Goal: Information Seeking & Learning: Learn about a topic

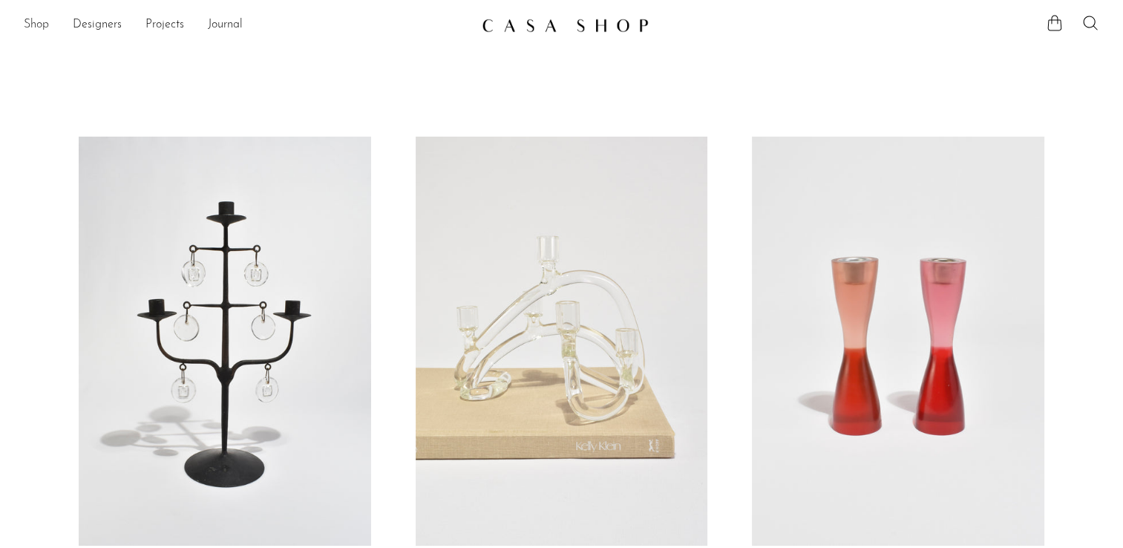
click at [33, 22] on link "Shop" at bounding box center [36, 25] width 25 height 19
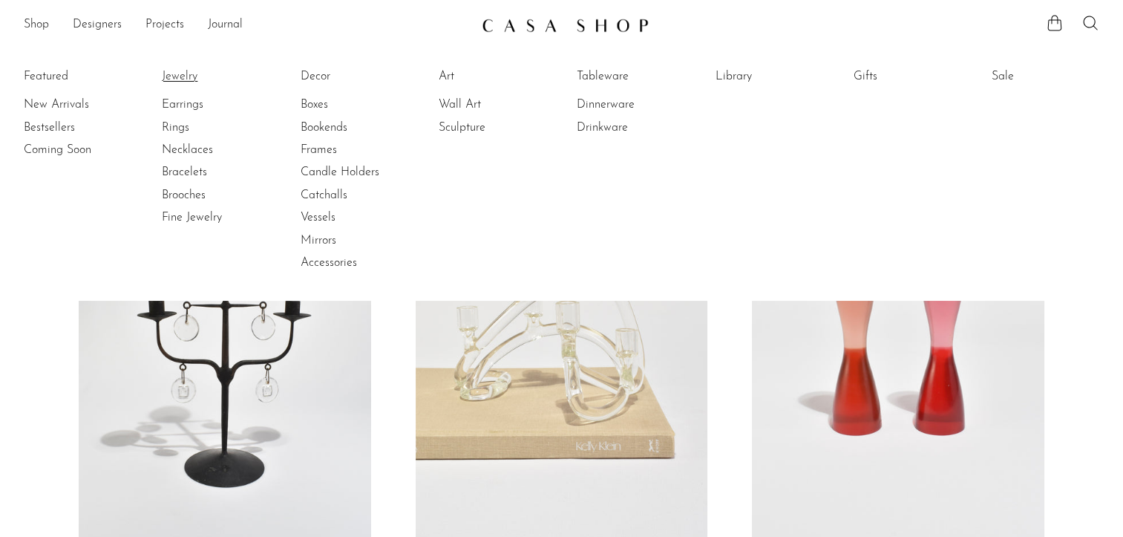
click at [191, 79] on link "Jewelry" at bounding box center [217, 76] width 111 height 16
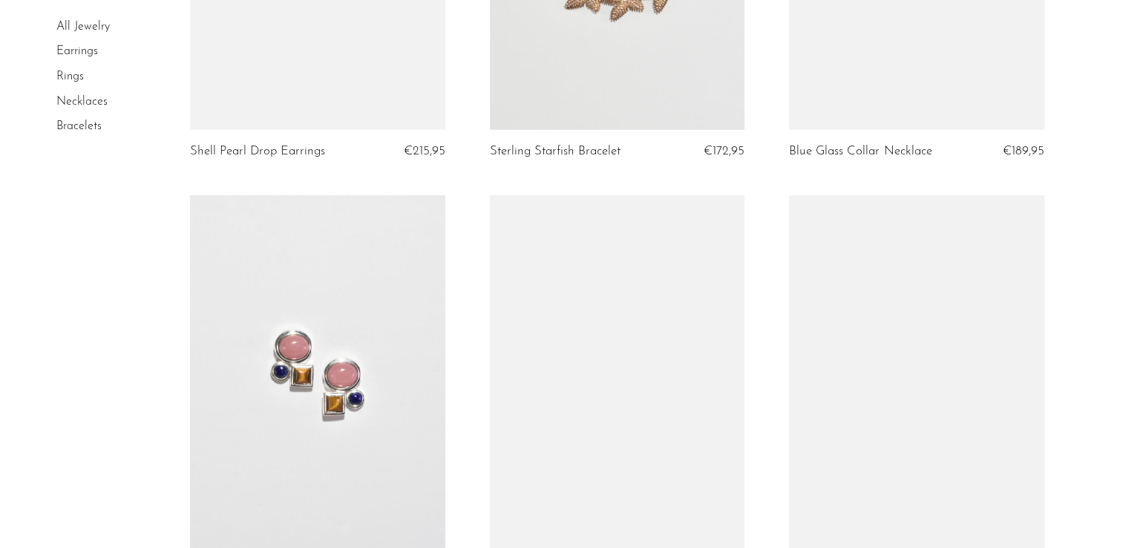
scroll to position [4973, 0]
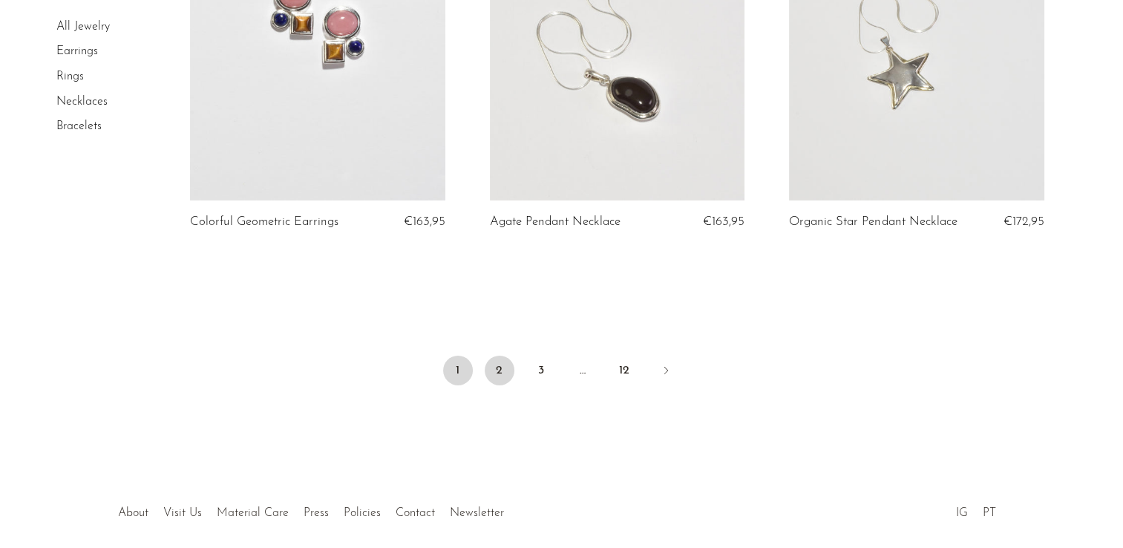
click at [505, 382] on link "2" at bounding box center [500, 370] width 30 height 30
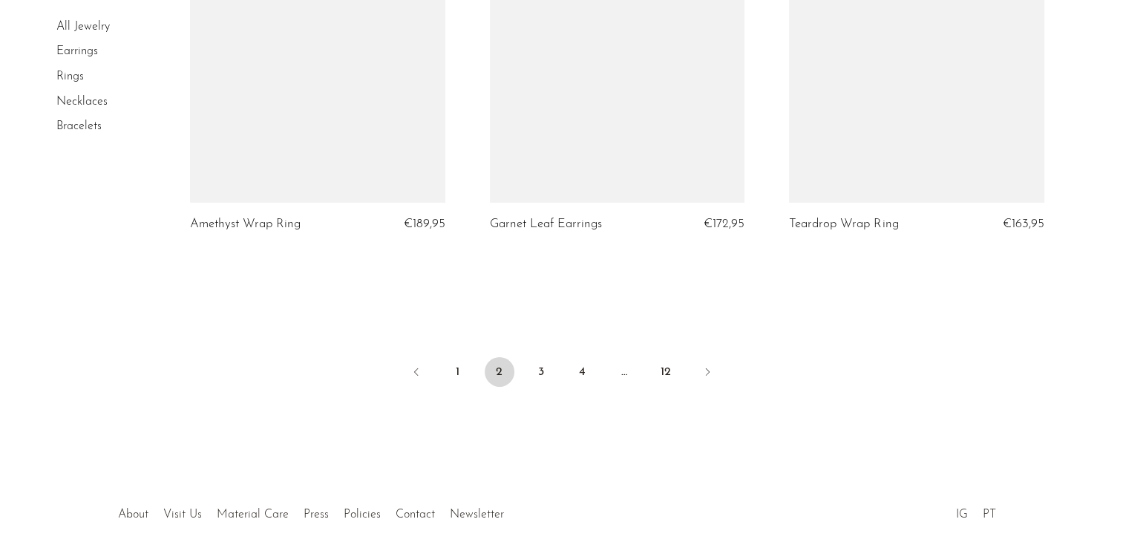
scroll to position [5063, 0]
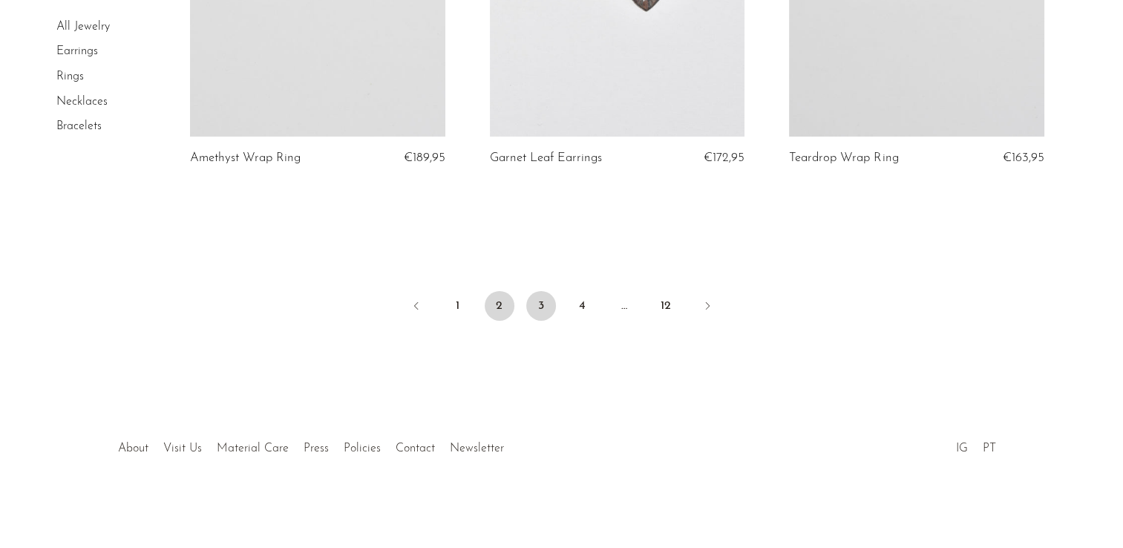
click at [540, 300] on link "3" at bounding box center [541, 306] width 30 height 30
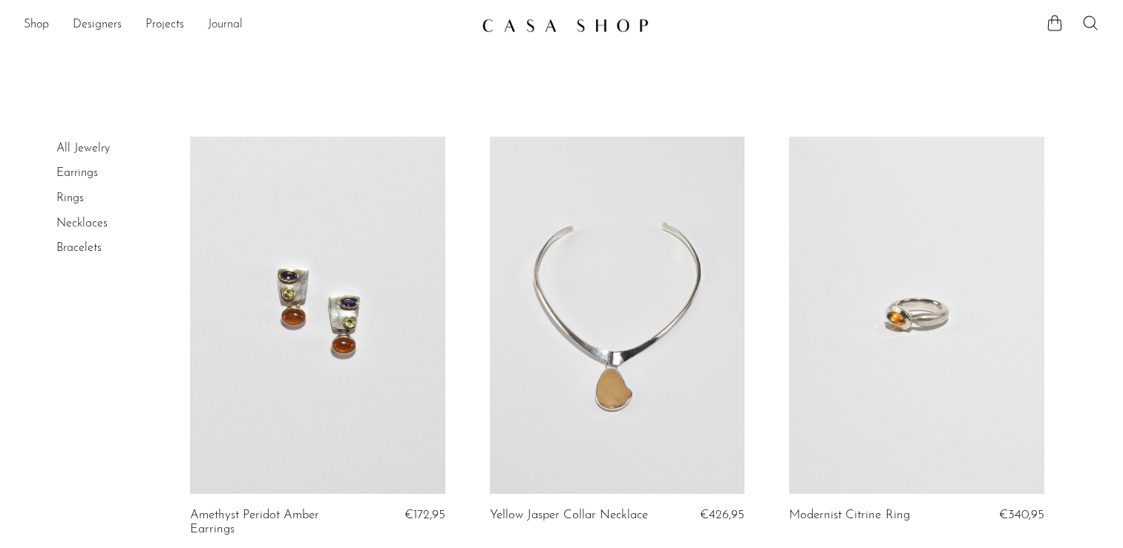
click at [231, 27] on link "Journal" at bounding box center [225, 25] width 35 height 19
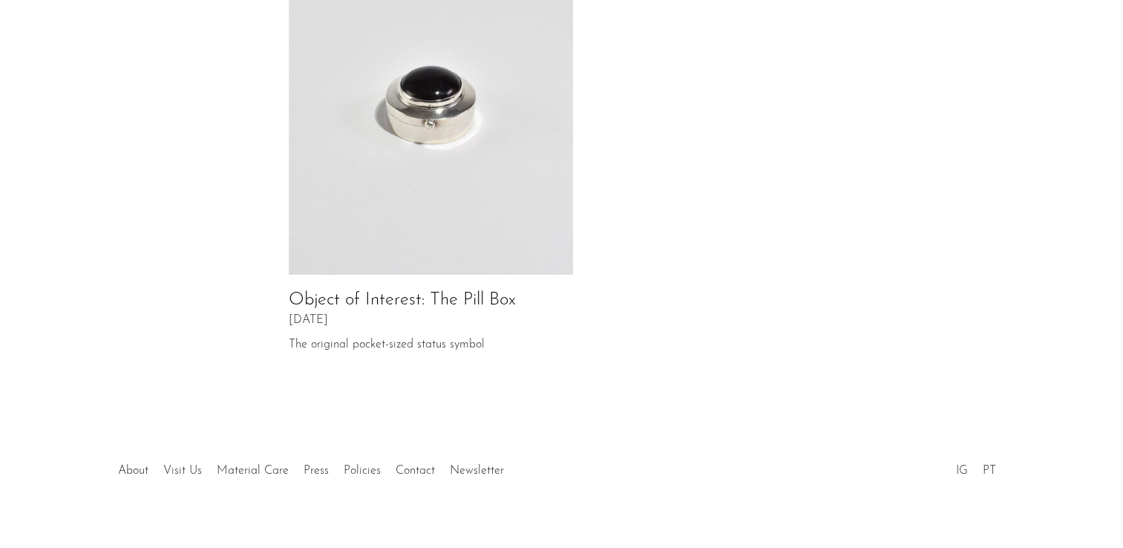
scroll to position [306, 0]
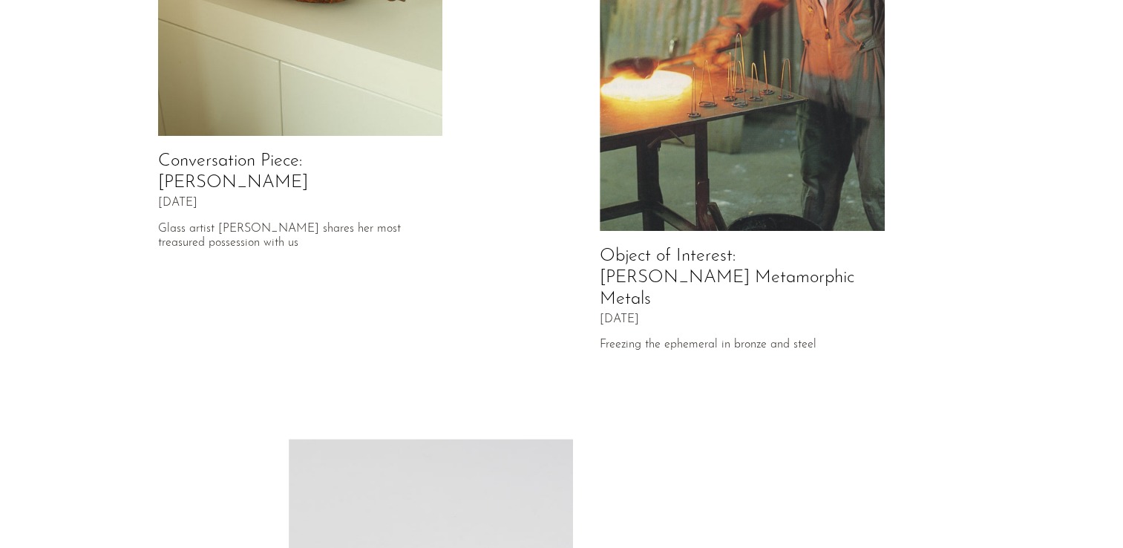
click at [675, 266] on h2 "Object of Interest: Izabel Lam's Metamorphic Metals" at bounding box center [742, 278] width 285 height 64
click at [678, 252] on link "Object of Interest: Izabel Lam's Metamorphic Metals" at bounding box center [727, 277] width 255 height 61
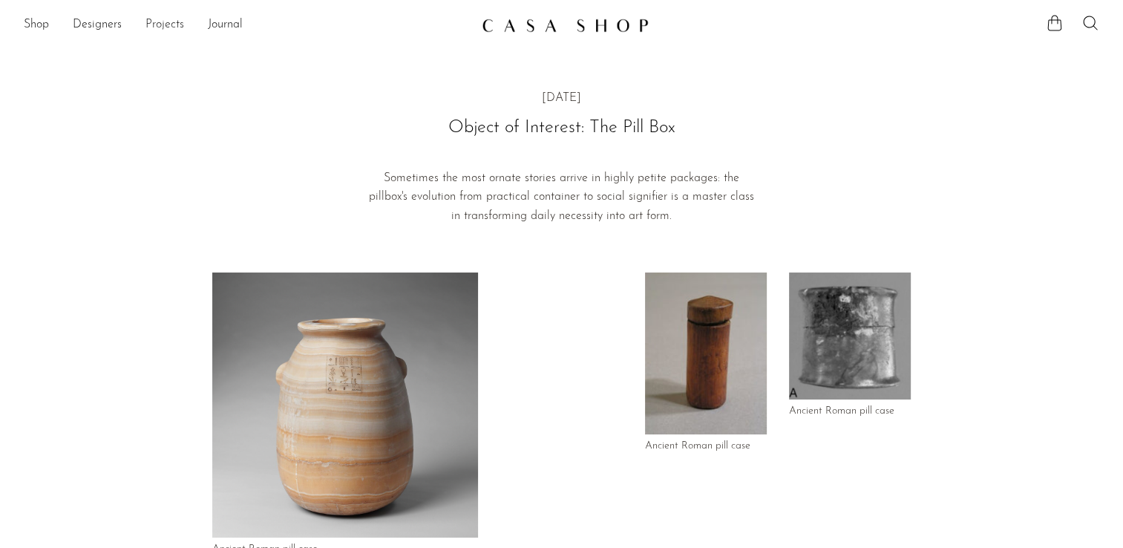
click at [169, 31] on link "Projects" at bounding box center [164, 25] width 39 height 19
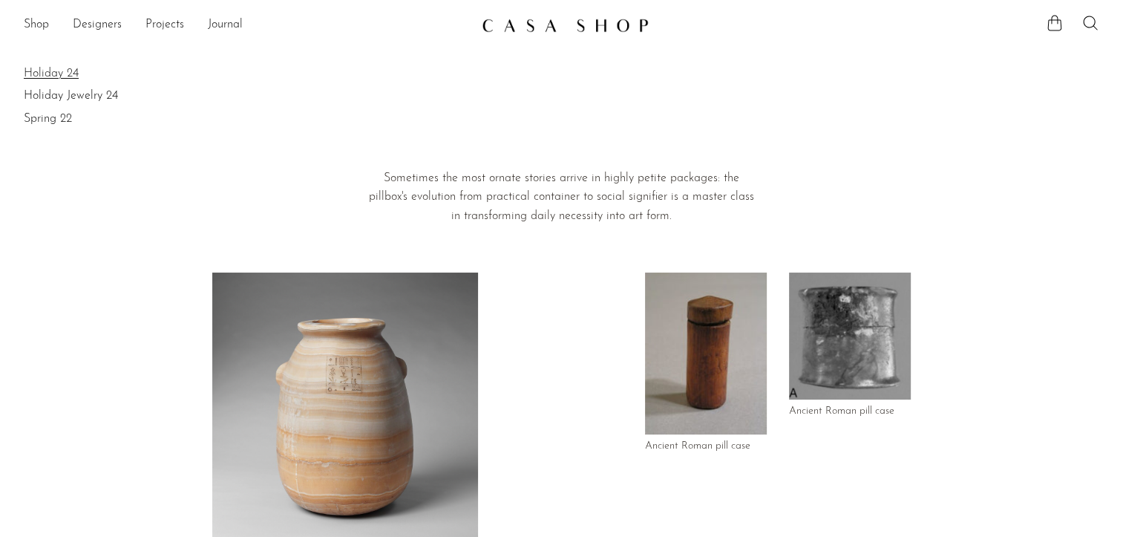
click at [39, 73] on link "Holiday 24" at bounding box center [561, 73] width 1075 height 16
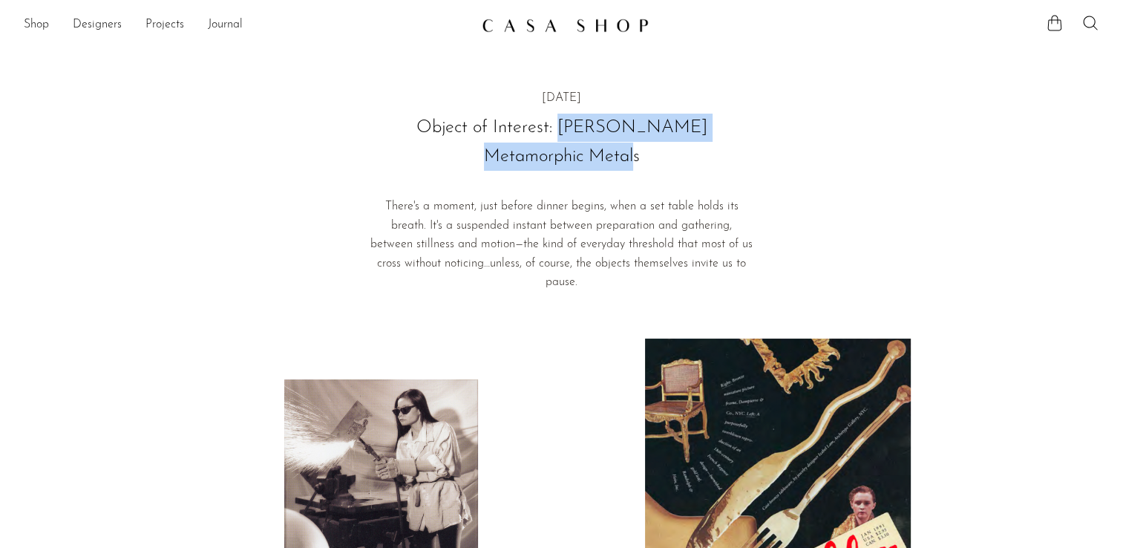
drag, startPoint x: 529, startPoint y: 124, endPoint x: 735, endPoint y: 152, distance: 207.5
click at [735, 152] on h2 "Object of Interest: Izabel Lam's Metamorphic Metals" at bounding box center [561, 142] width 386 height 57
copy h2 "Izabel Lam's Metamorphic Metals"
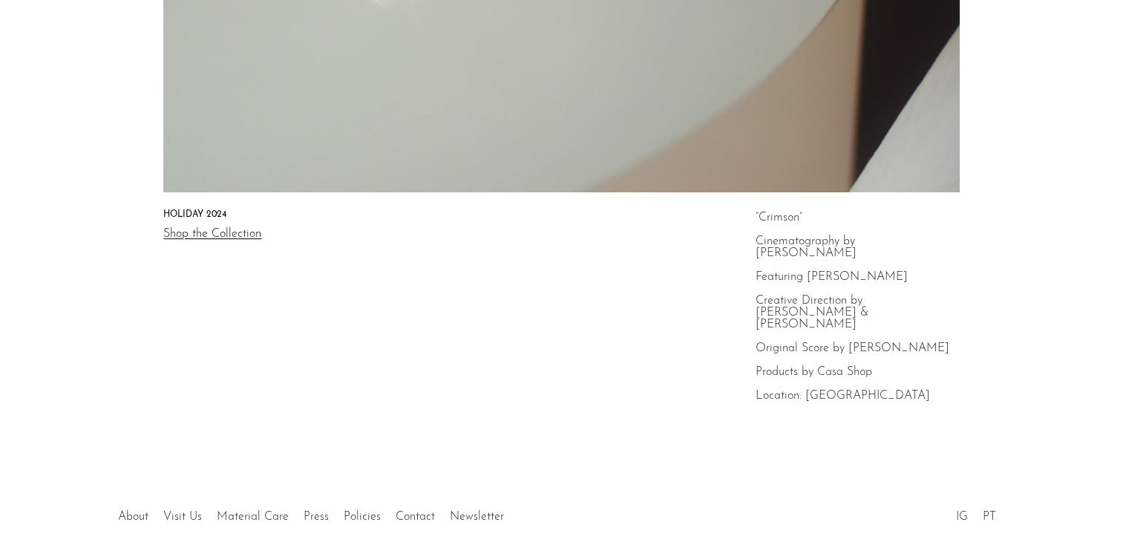
scroll to position [567, 0]
